Goal: Task Accomplishment & Management: Use online tool/utility

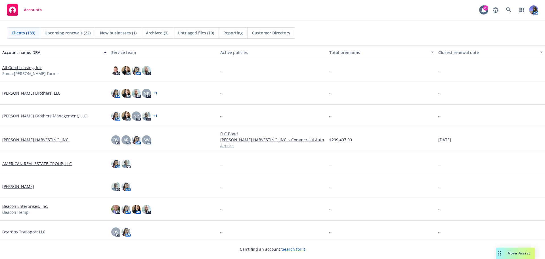
click at [506, 16] on div "Accounts 23 AM" at bounding box center [272, 10] width 545 height 20
click at [511, 7] on icon at bounding box center [508, 9] width 5 height 5
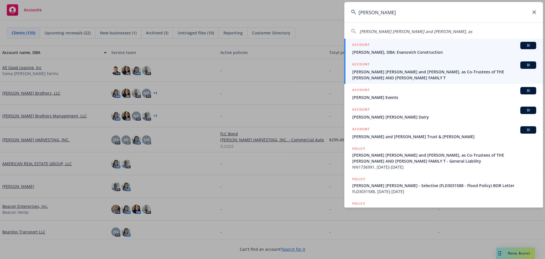
type input "[PERSON_NAME]"
click at [418, 74] on span "[PERSON_NAME] [PERSON_NAME] and [PERSON_NAME], as Co-Trustees of THE [PERSON_NA…" at bounding box center [444, 75] width 184 height 12
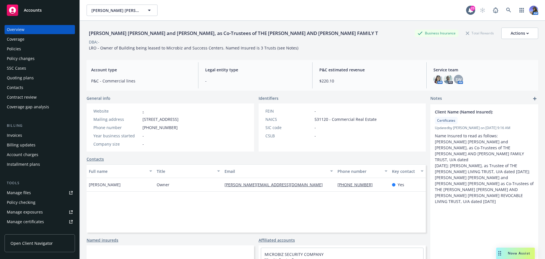
click at [19, 77] on div "Quoting plans" at bounding box center [20, 77] width 27 height 9
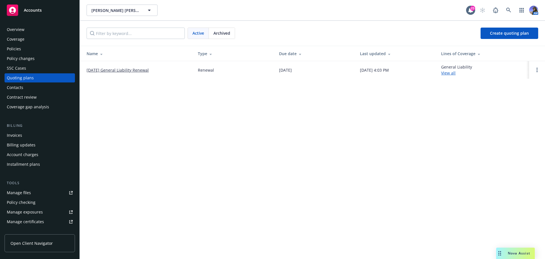
click at [118, 70] on link "[DATE] General Liability Renewal" at bounding box center [118, 70] width 62 height 6
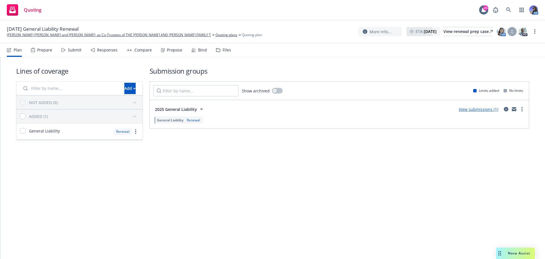
click at [102, 53] on div "Responses" at bounding box center [104, 50] width 27 height 14
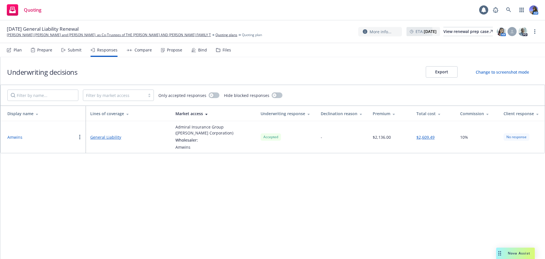
click at [76, 51] on div "Submit" at bounding box center [75, 50] width 14 height 5
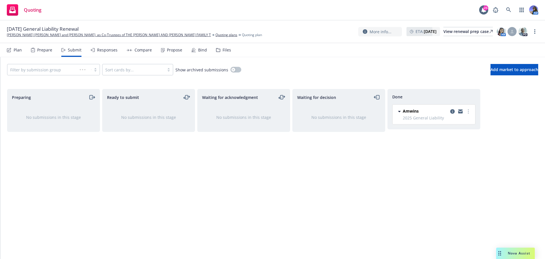
click at [174, 52] on div "Propose" at bounding box center [174, 50] width 15 height 5
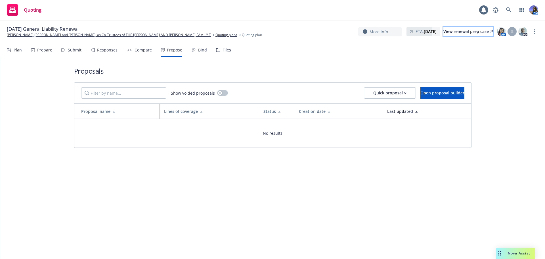
click at [448, 28] on div "View renewal prep case" at bounding box center [468, 31] width 49 height 9
